Goal: Find specific page/section: Find specific page/section

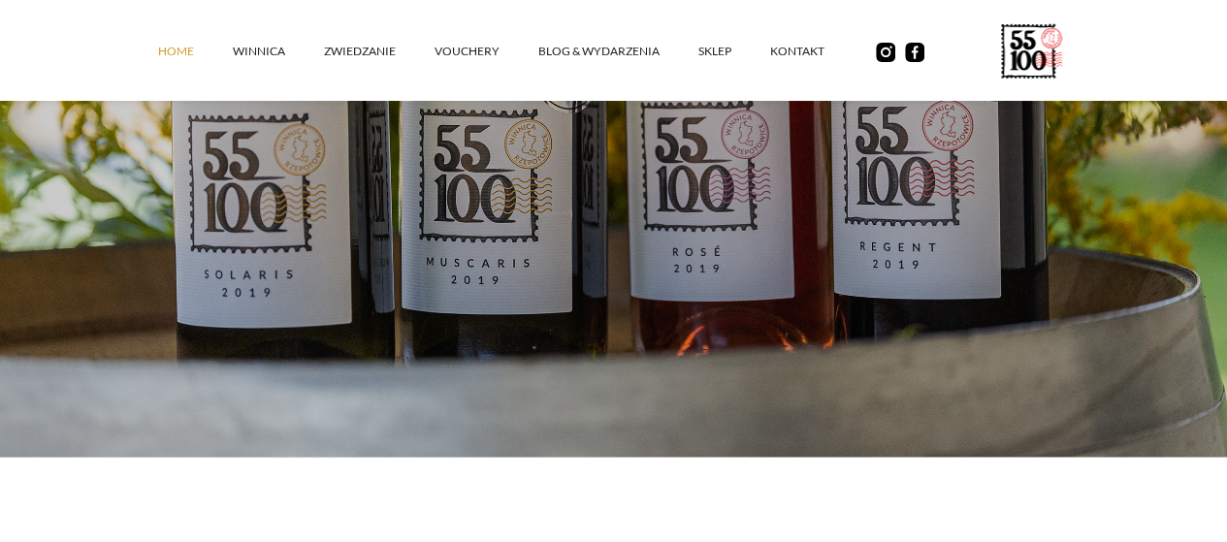
scroll to position [435, 0]
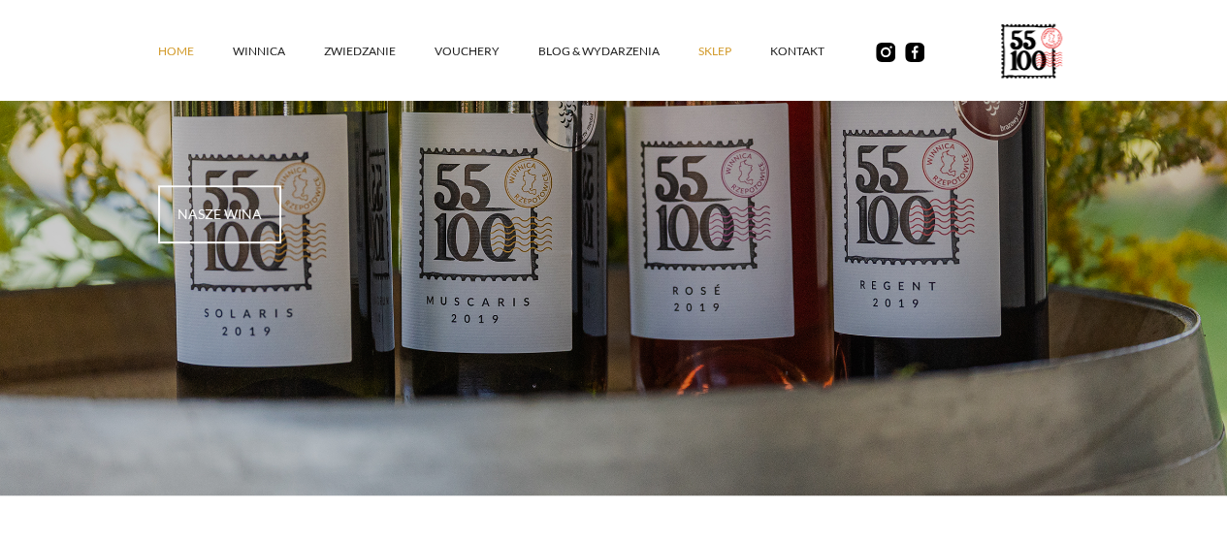
click at [698, 68] on link "SKLEP" at bounding box center [734, 51] width 72 height 58
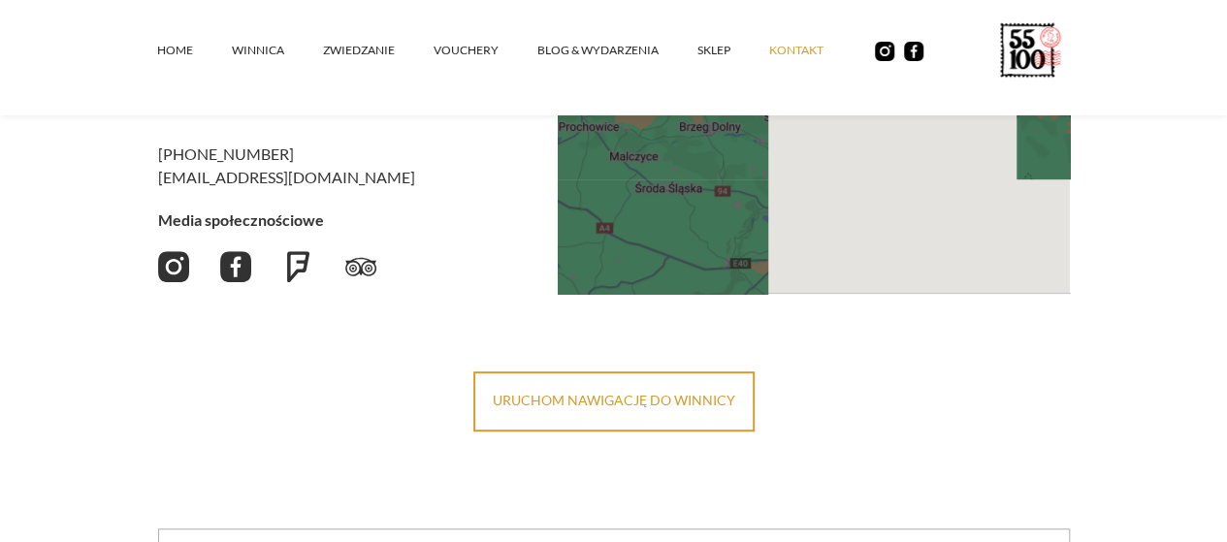
scroll to position [474, 0]
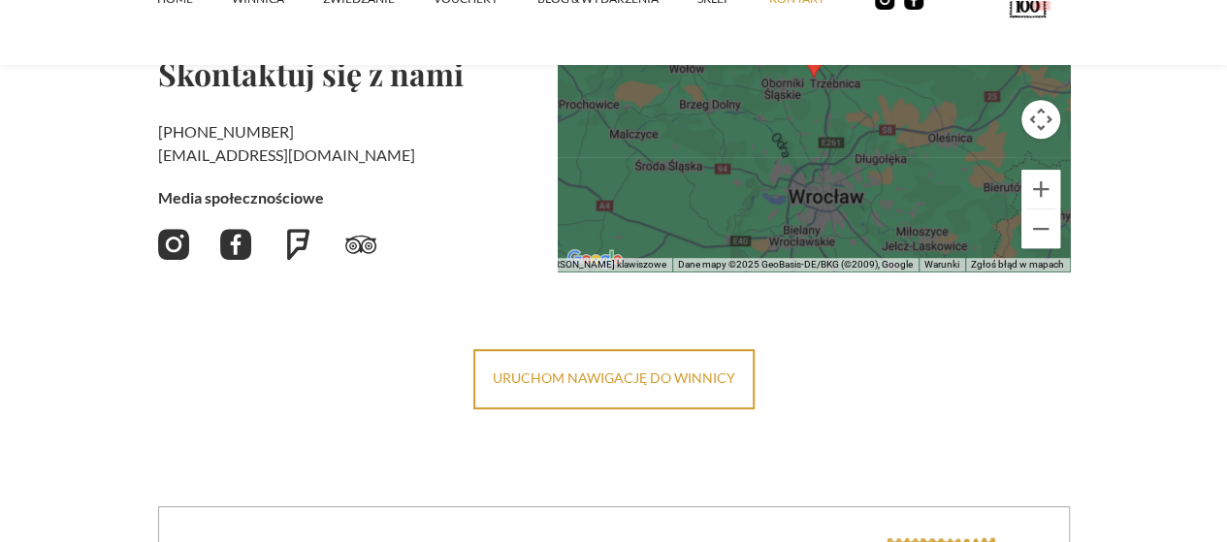
click at [502, 189] on h2 "Media społecznościowe" at bounding box center [350, 197] width 384 height 23
click at [268, 81] on h2 "Skontaktuj się z nami" at bounding box center [350, 73] width 384 height 31
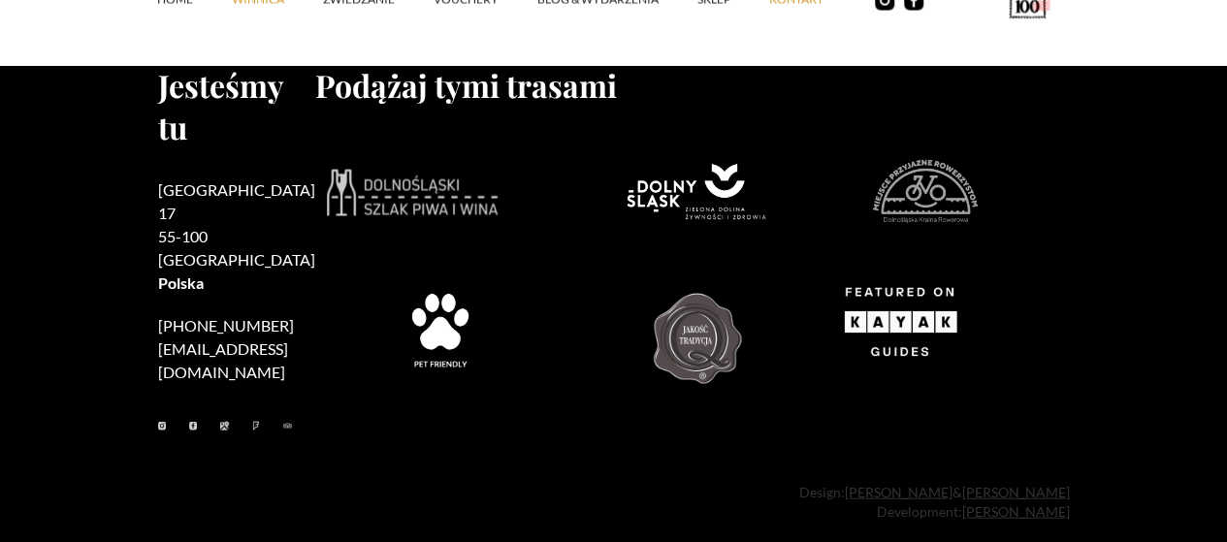
scroll to position [1893, 0]
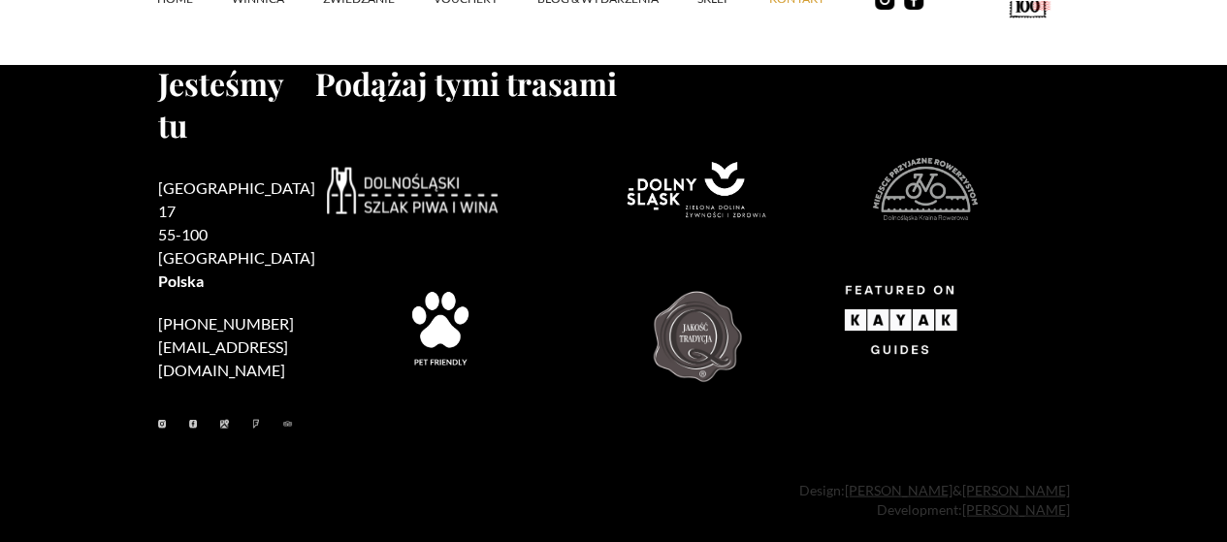
click at [327, 214] on img at bounding box center [412, 191] width 171 height 47
